Goal: Information Seeking & Learning: Learn about a topic

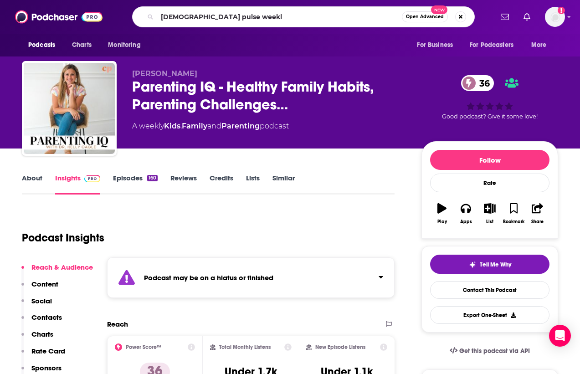
type input "[DEMOGRAPHIC_DATA] pulse weekly"
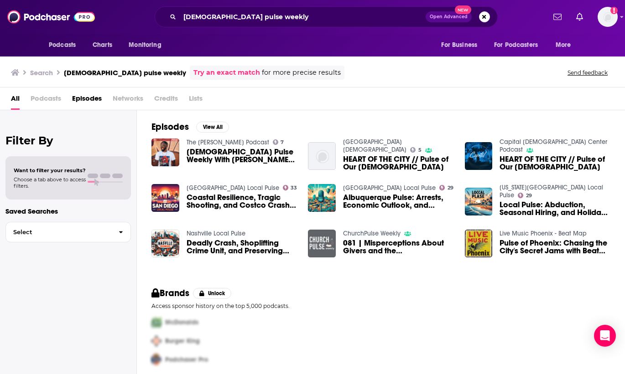
click at [319, 246] on img "081 | Misperceptions About Givers and the Church and How to Disciple Your Churc…" at bounding box center [322, 244] width 28 height 28
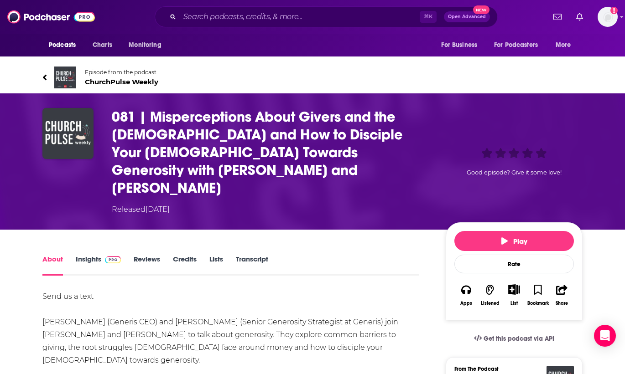
click at [110, 84] on span "ChurchPulse Weekly" at bounding box center [121, 81] width 73 height 9
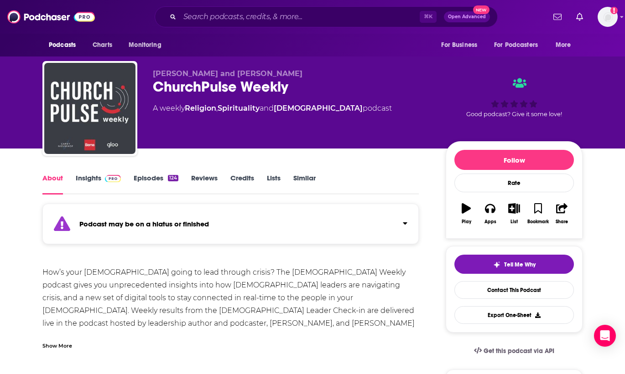
click at [96, 181] on link "Insights" at bounding box center [98, 184] width 45 height 21
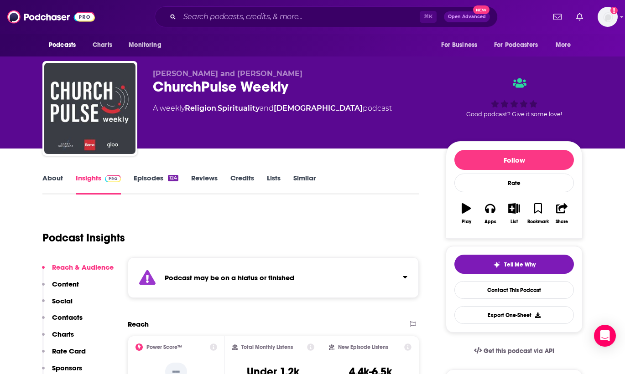
click at [265, 219] on div "Podcast Insights" at bounding box center [226, 232] width 369 height 46
click at [286, 233] on div "Podcast Insights" at bounding box center [226, 232] width 369 height 46
